Goal: Find contact information: Find contact information

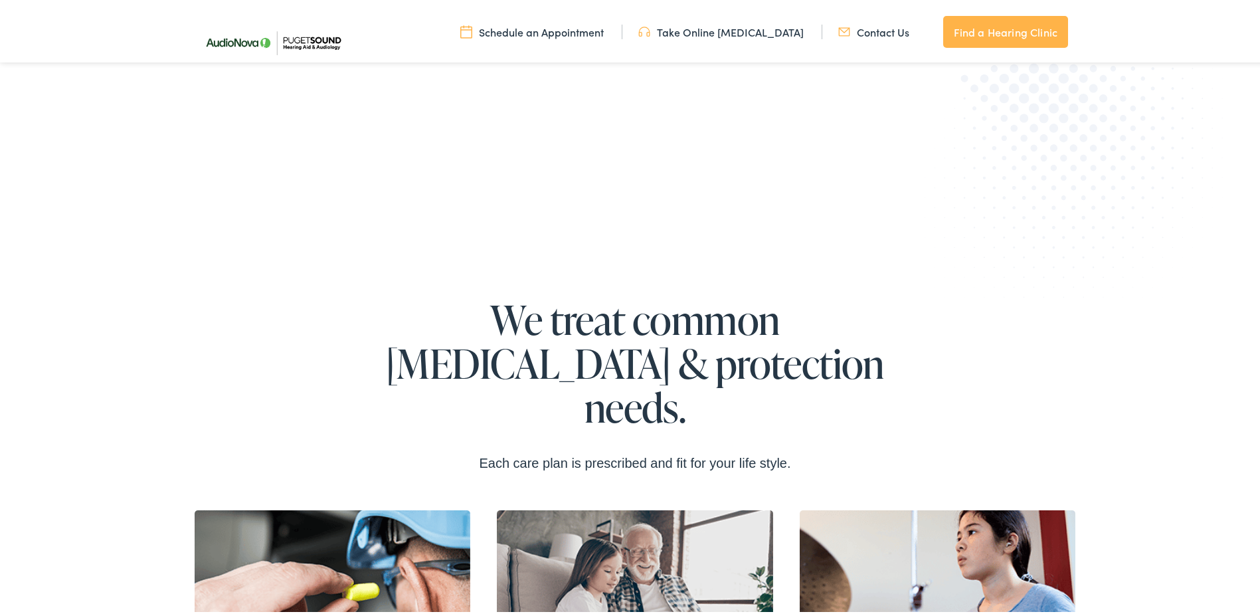
scroll to position [2258, 0]
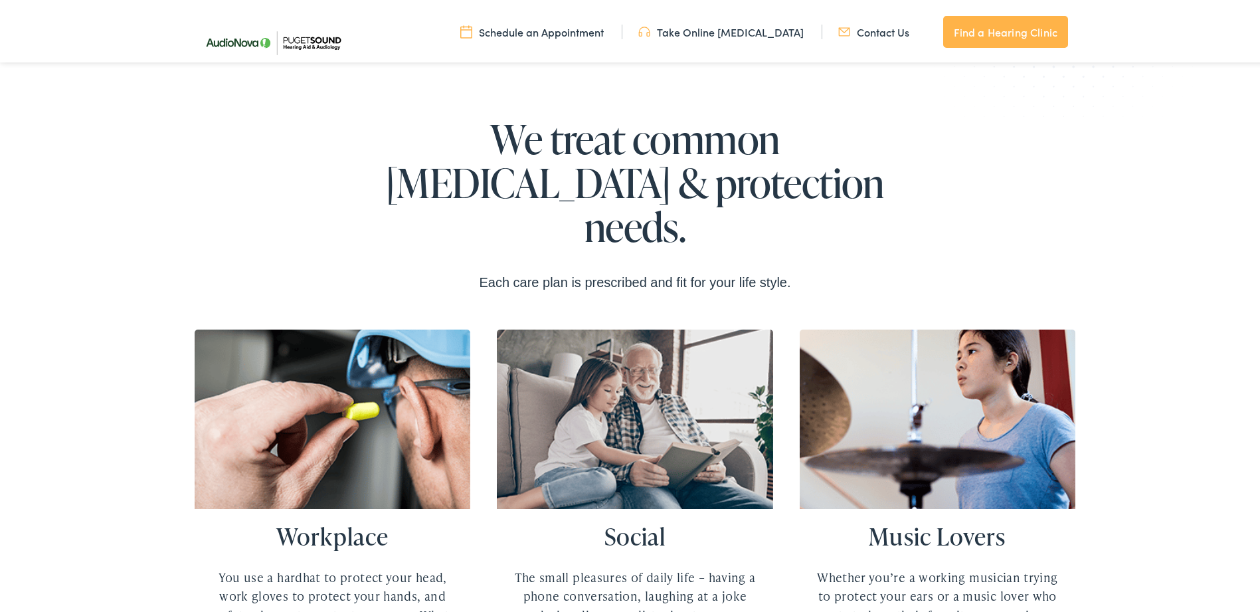
click at [876, 35] on link "Contact Us" at bounding box center [873, 29] width 71 height 15
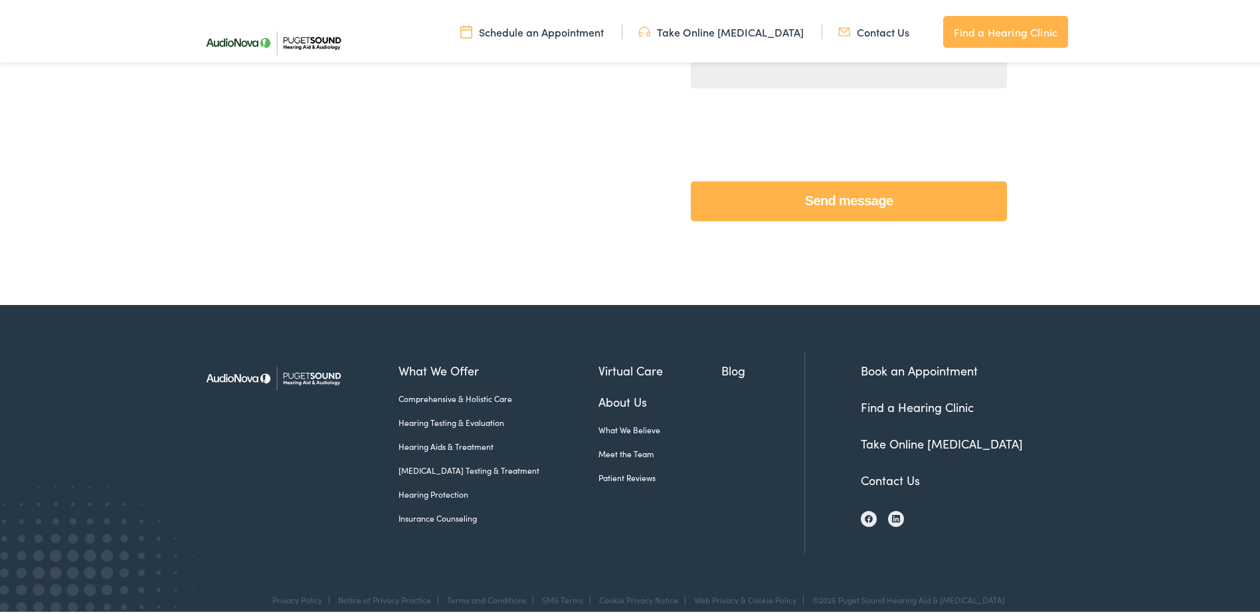
scroll to position [582, 0]
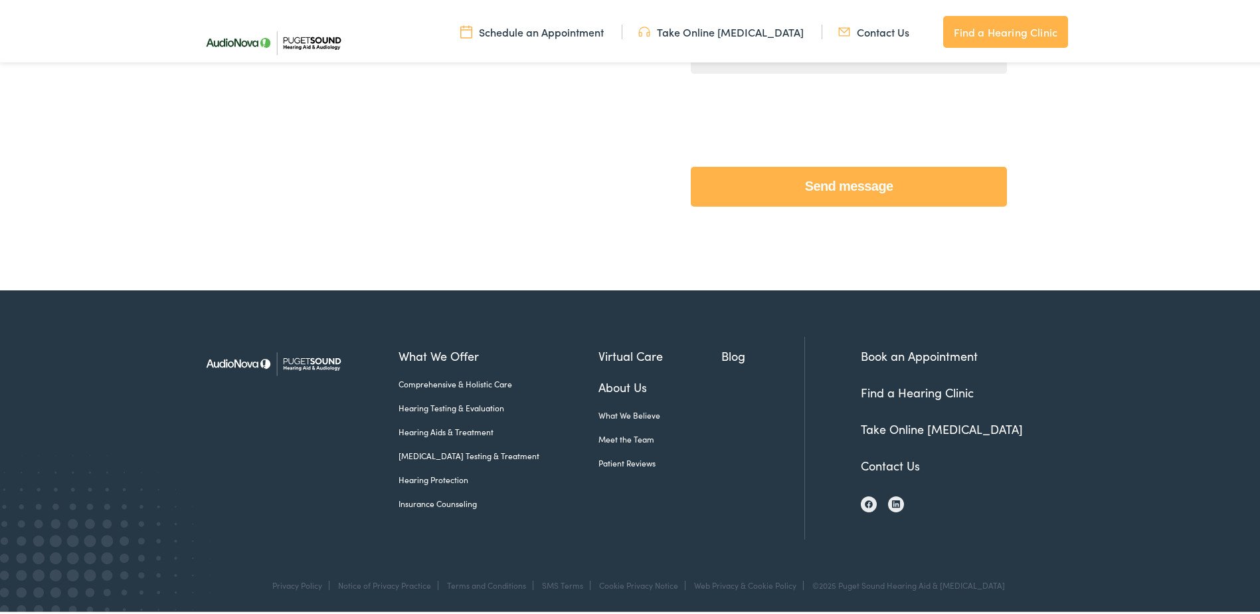
click at [612, 438] on link "Meet the Team" at bounding box center [660, 436] width 124 height 12
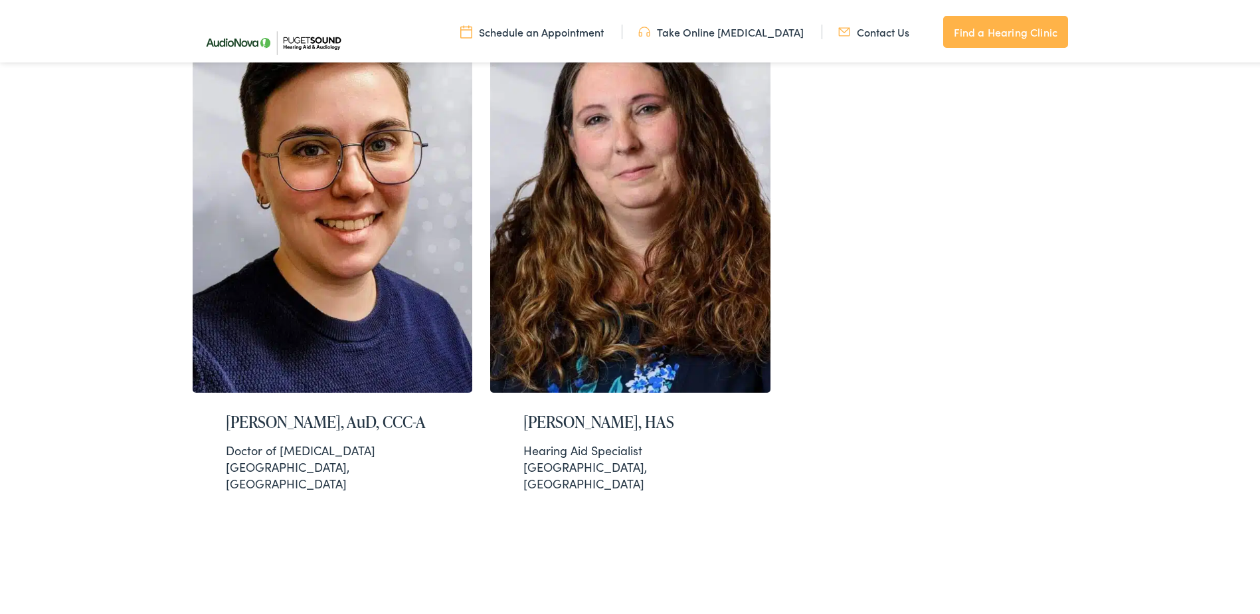
scroll to position [2457, 0]
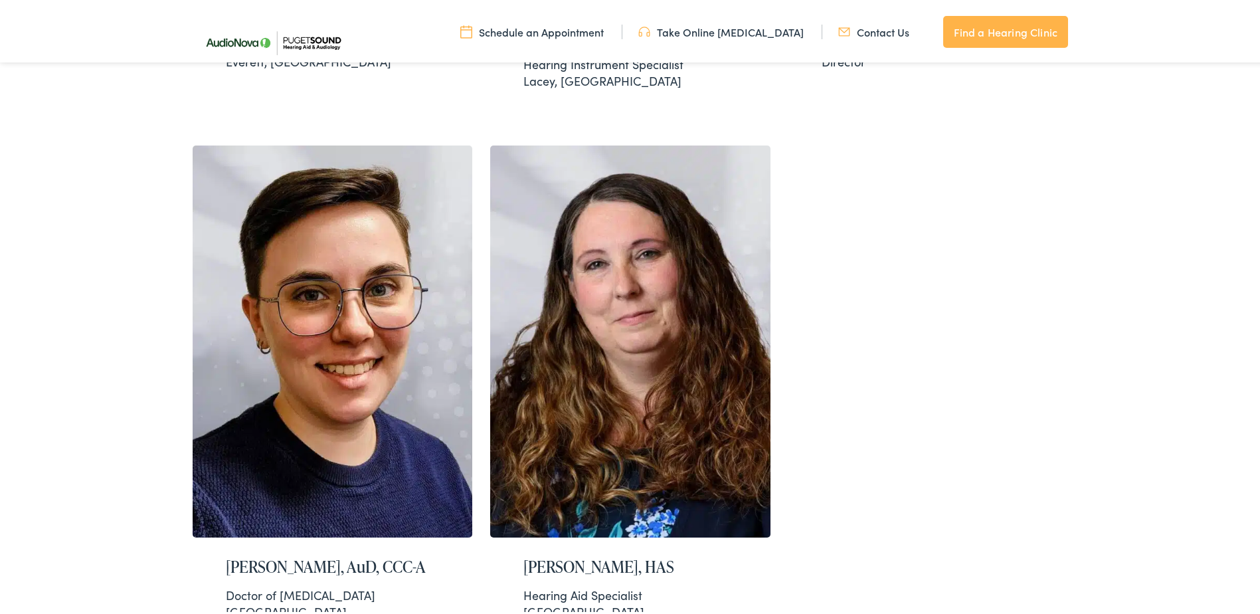
click at [899, 35] on link "Contact Us" at bounding box center [873, 29] width 71 height 15
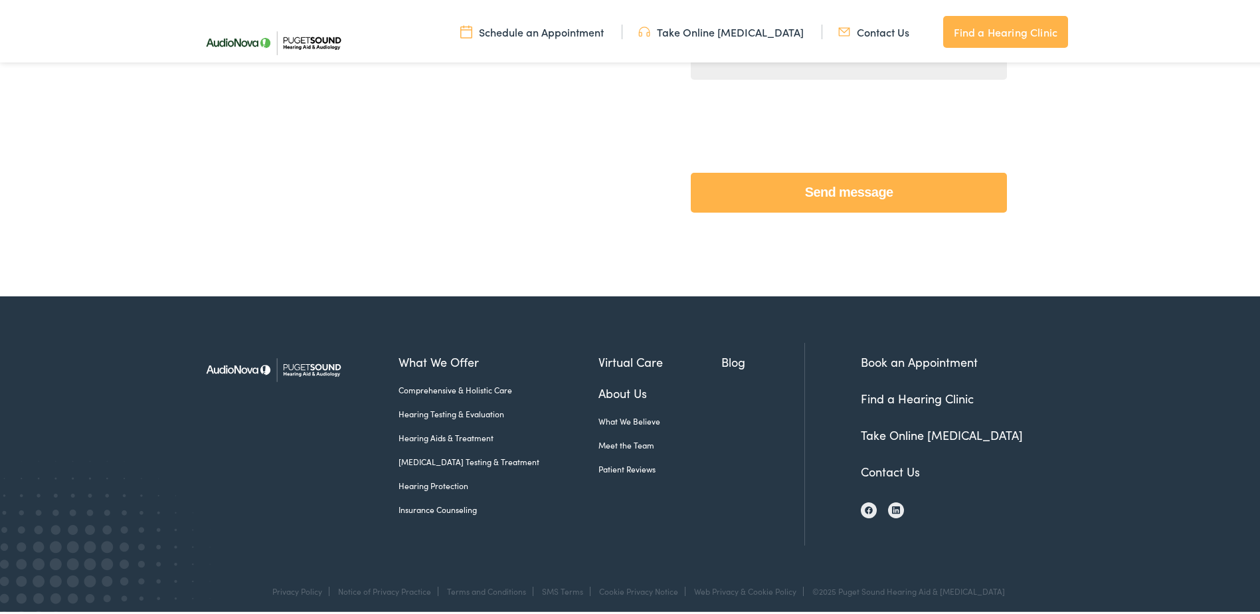
scroll to position [580, 0]
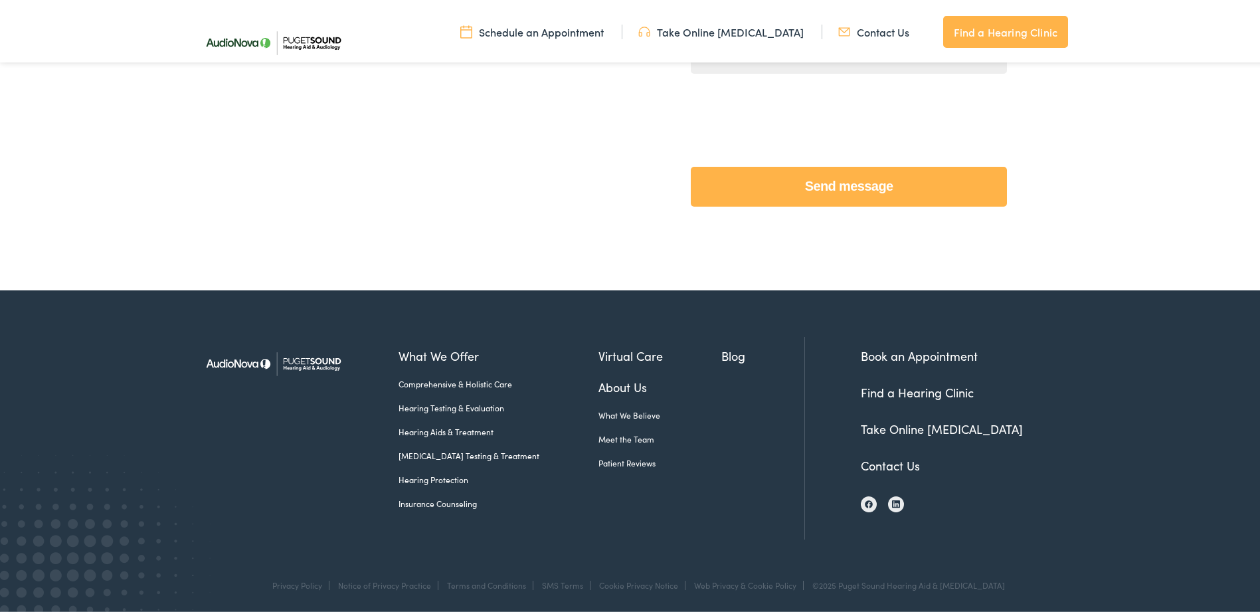
click at [896, 463] on link "Contact Us" at bounding box center [890, 462] width 59 height 17
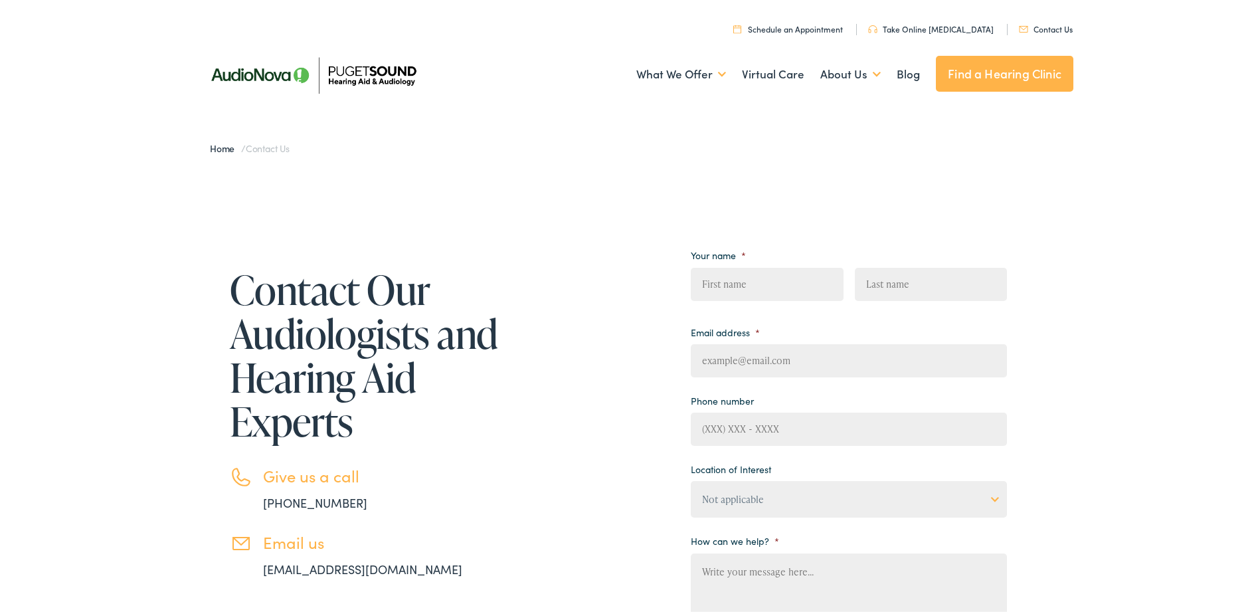
click at [1027, 71] on link "Find a Hearing Clinic" at bounding box center [1004, 71] width 137 height 36
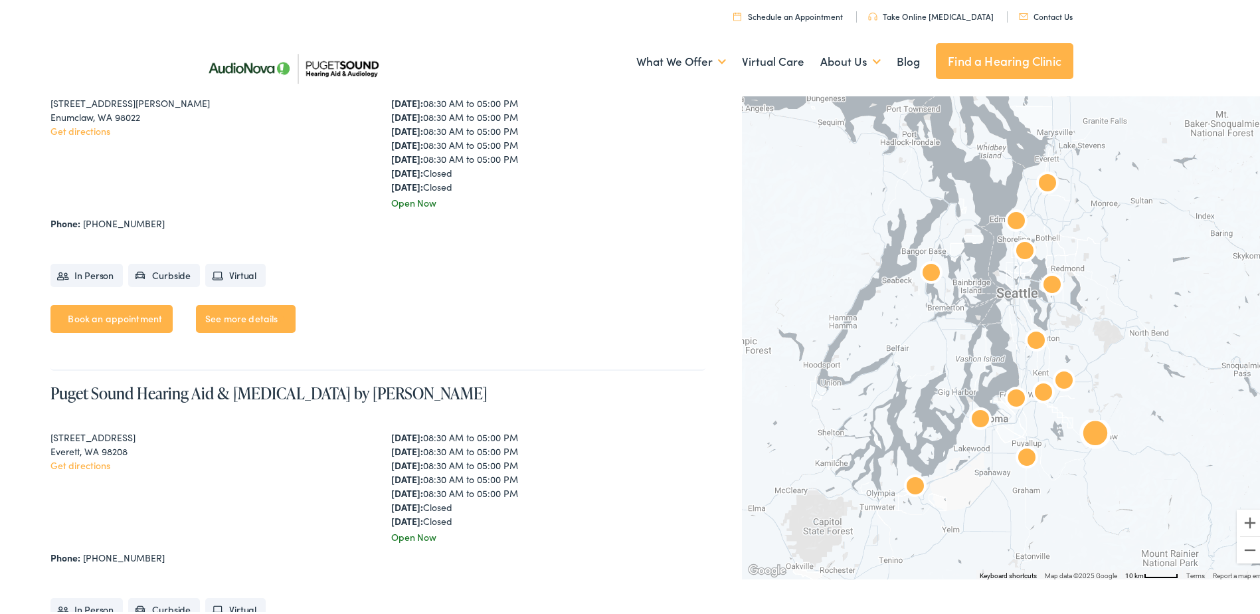
scroll to position [1594, 0]
